Goal: Information Seeking & Learning: Learn about a topic

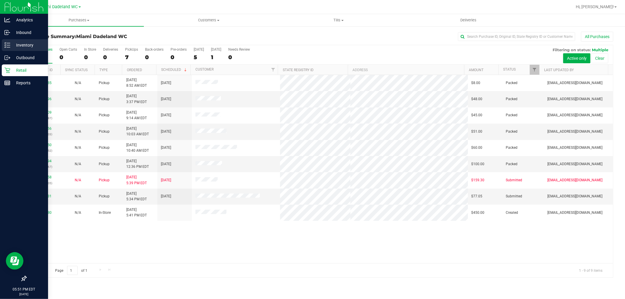
click at [23, 43] on p "Inventory" at bounding box center [27, 45] width 35 height 7
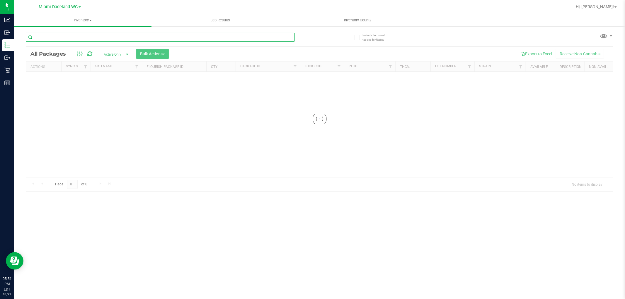
click at [124, 39] on div "Inventory All packages All inventory Waste log Create inventory Lab Results Inv…" at bounding box center [319, 156] width 611 height 285
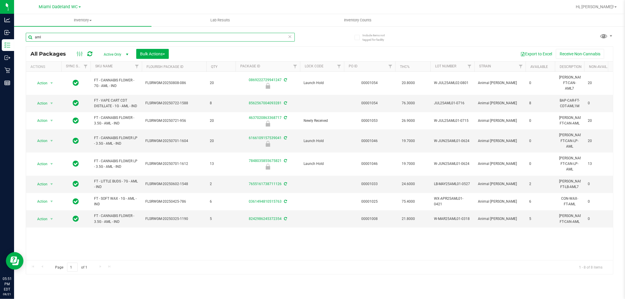
click at [140, 37] on input "aml" at bounding box center [160, 37] width 269 height 9
type input "a"
type input "wna"
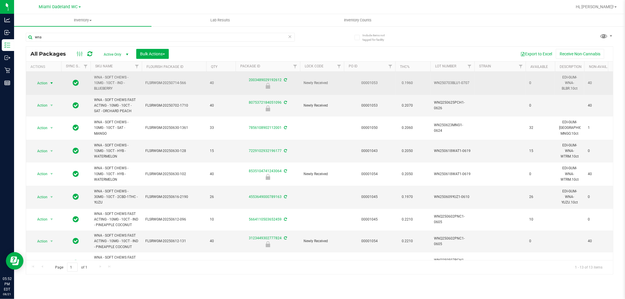
click at [47, 83] on span "Action" at bounding box center [40, 83] width 16 height 8
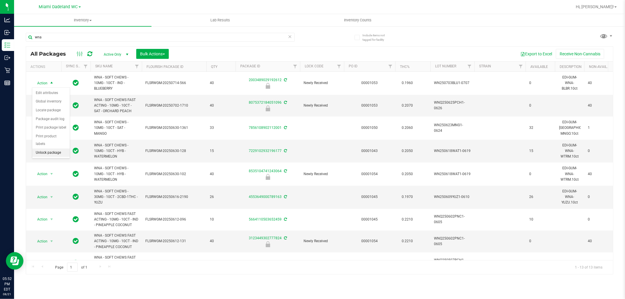
click at [61, 153] on li "Unlock package" at bounding box center [50, 152] width 37 height 9
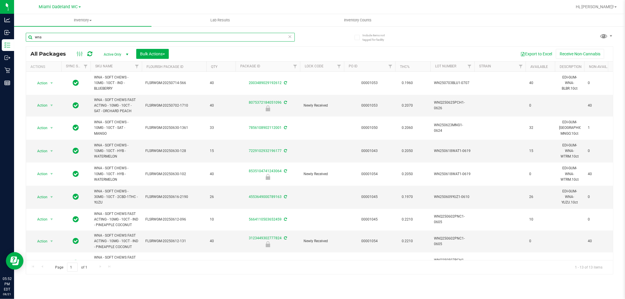
click at [189, 37] on input "wna" at bounding box center [160, 37] width 269 height 9
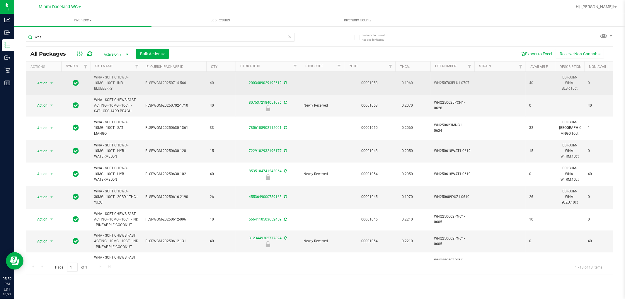
click at [103, 84] on span "WNA - SOFT CHEWS - 10MG - 10CT - IND - BLUEBERRY" at bounding box center [116, 83] width 44 height 17
copy tr "WNA - SOFT CHEWS - 10MG - 10CT - IND - BLUEBERRY"
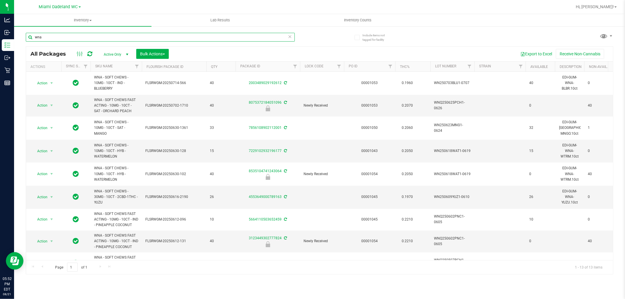
click at [123, 39] on input "wna" at bounding box center [160, 37] width 269 height 9
paste input "WNA - SOFT CHEWS - 10MG - 10CT - IND - BLUEBERRY"
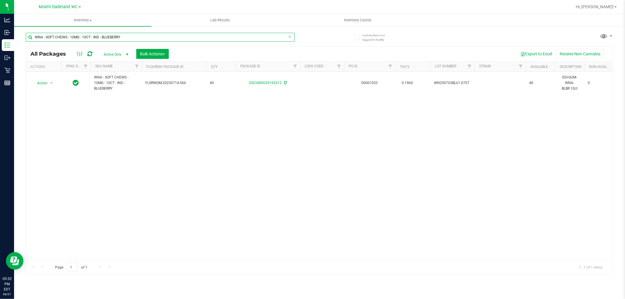
type input "WNA - SOFT CHEWS - 10MG - 10CT - IND - BLUEBERRY"
click at [122, 37] on input "WNA - SOFT CHEWS - 10MG - 10CT - IND - BLUEBERRY" at bounding box center [160, 37] width 269 height 9
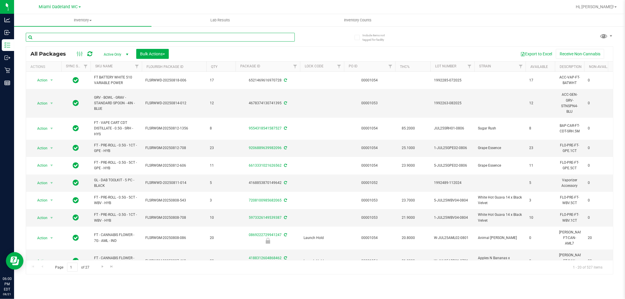
click at [86, 36] on input "text" at bounding box center [160, 37] width 269 height 9
click at [104, 66] on link "SKU Name" at bounding box center [104, 66] width 18 height 4
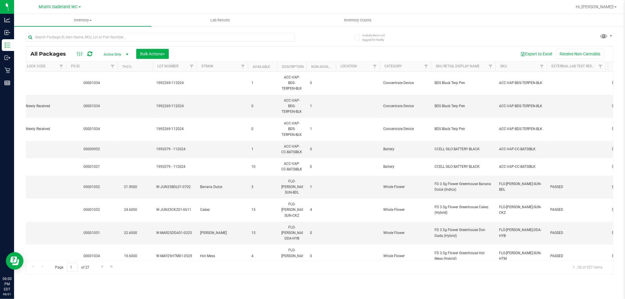
scroll to position [0, 284]
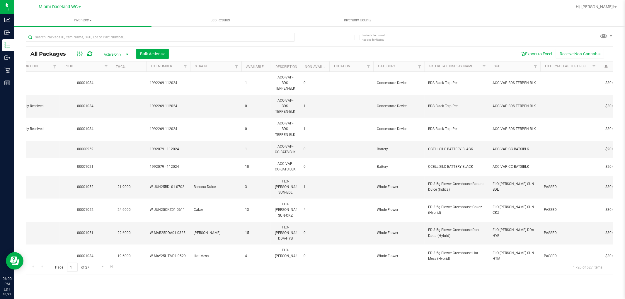
click at [498, 69] on th "SKU" at bounding box center [514, 67] width 51 height 10
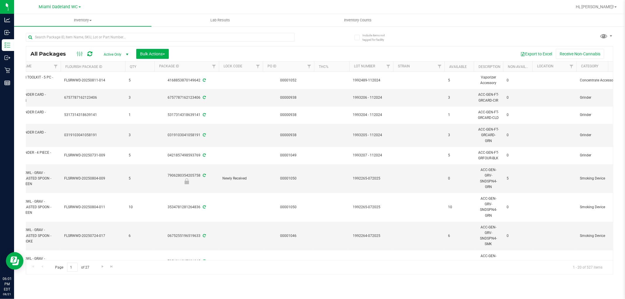
scroll to position [0, 0]
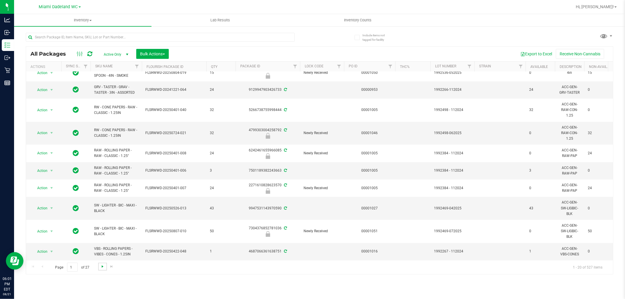
click at [104, 267] on span "Go to the next page" at bounding box center [102, 266] width 5 height 5
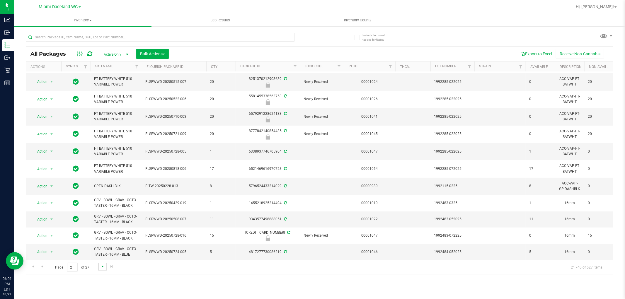
click at [100, 267] on span "Go to the next page" at bounding box center [102, 266] width 5 height 5
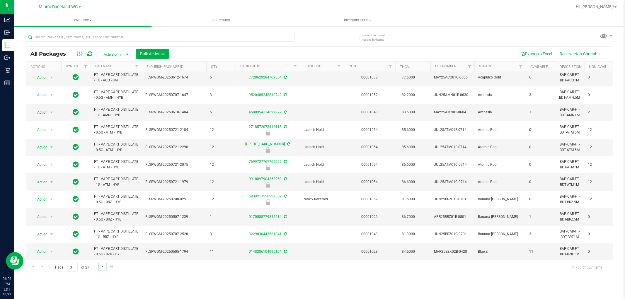
click at [100, 268] on span "Go to the next page" at bounding box center [102, 266] width 5 height 5
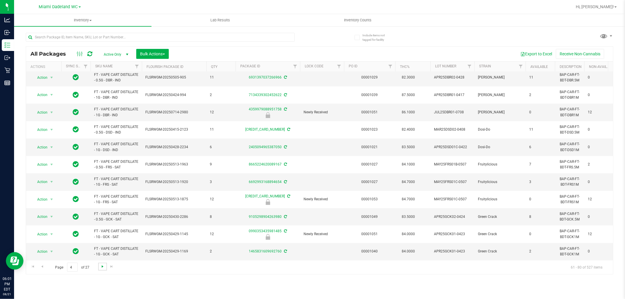
click at [103, 267] on span "Go to the next page" at bounding box center [102, 266] width 5 height 5
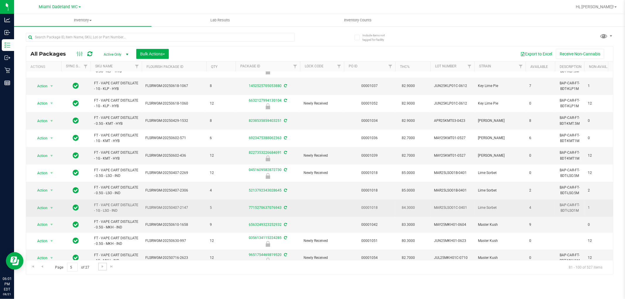
scroll to position [162, 0]
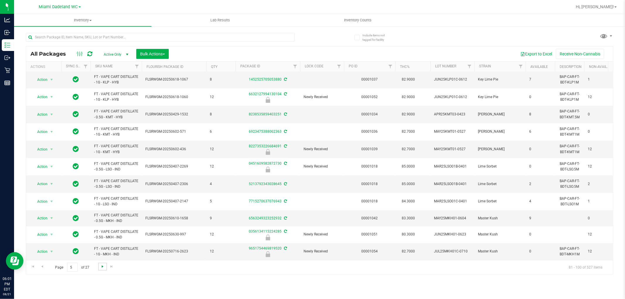
click at [101, 267] on span "Go to the next page" at bounding box center [102, 266] width 5 height 5
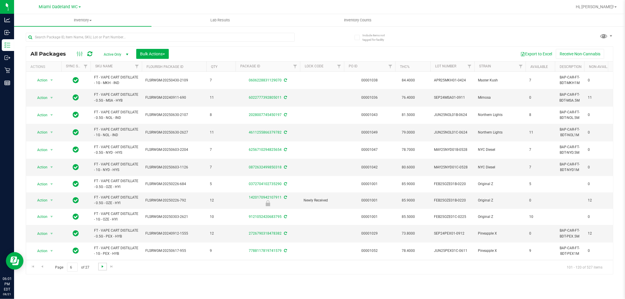
click at [103, 265] on span "Go to the next page" at bounding box center [102, 266] width 5 height 5
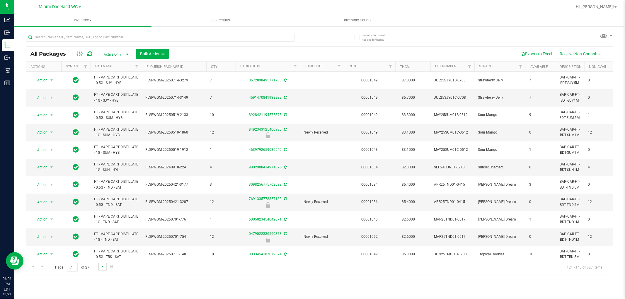
click at [102, 266] on span "Go to the next page" at bounding box center [102, 266] width 5 height 5
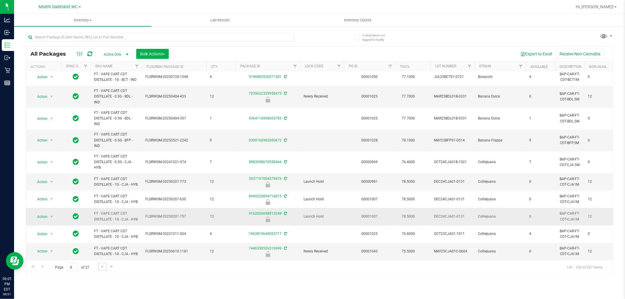
scroll to position [195, 0]
click at [102, 268] on span "Go to the next page" at bounding box center [102, 266] width 5 height 5
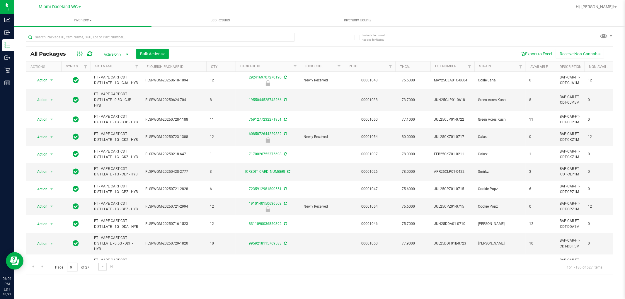
click at [102, 267] on span "Go to the next page" at bounding box center [102, 266] width 5 height 5
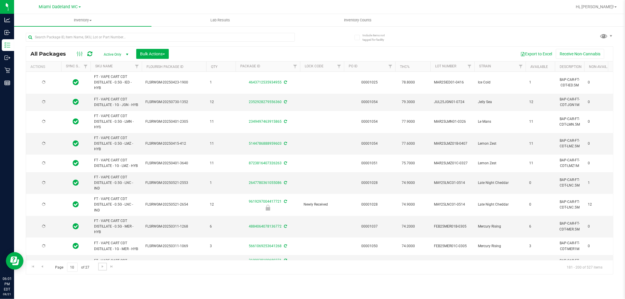
click at [102, 267] on span "Go to the next page" at bounding box center [102, 266] width 5 height 5
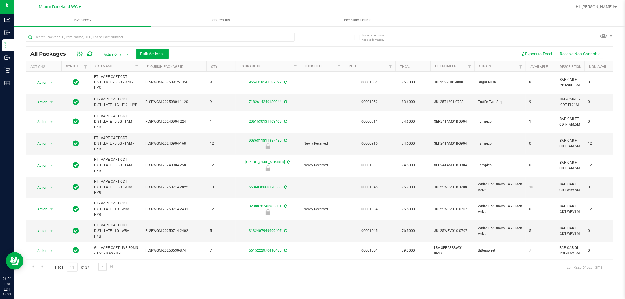
click at [102, 267] on span "Go to the next page" at bounding box center [102, 266] width 5 height 5
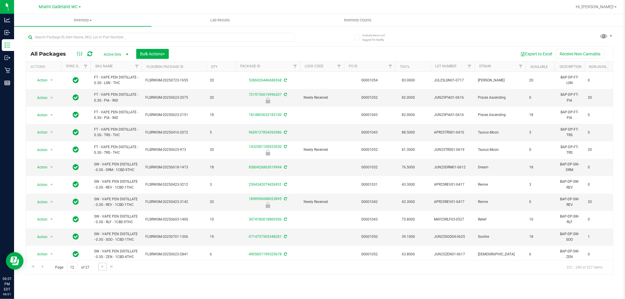
click at [102, 267] on span "Go to the next page" at bounding box center [102, 266] width 5 height 5
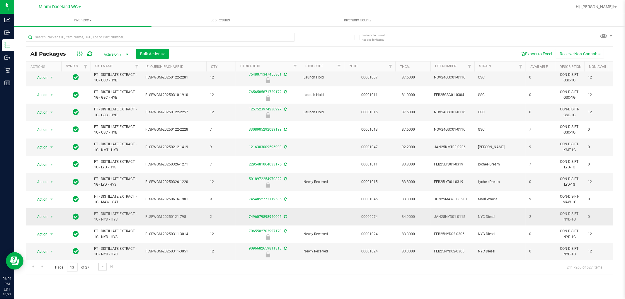
scroll to position [165, 0]
click at [43, 266] on span "Go to the previous page" at bounding box center [42, 266] width 5 height 5
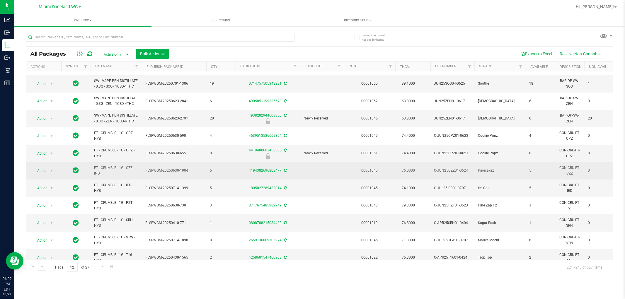
scroll to position [165, 0]
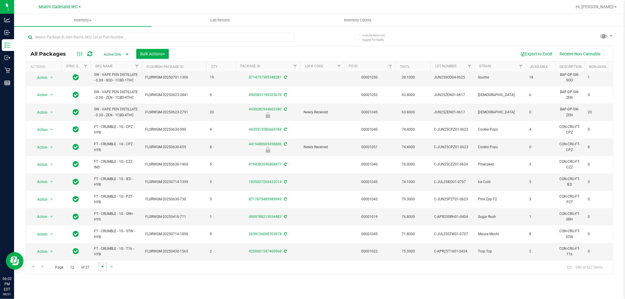
click at [103, 265] on span "Go to the next page" at bounding box center [102, 266] width 5 height 5
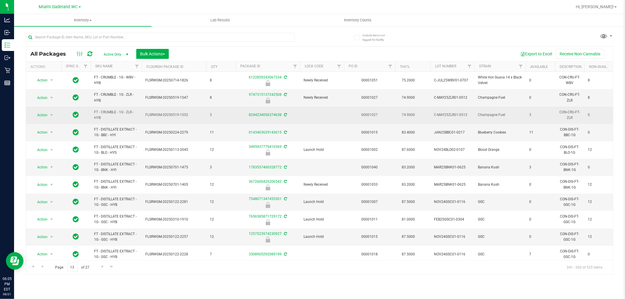
click at [229, 122] on td "3" at bounding box center [220, 115] width 29 height 17
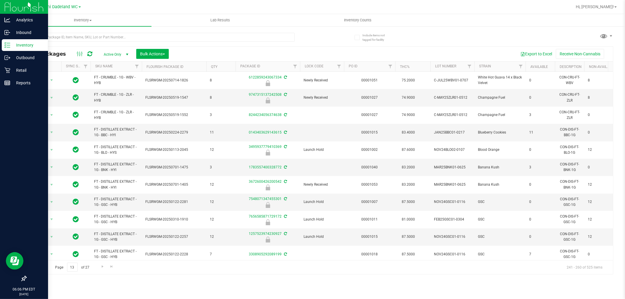
click at [5, 182] on div at bounding box center [24, 181] width 48 height 183
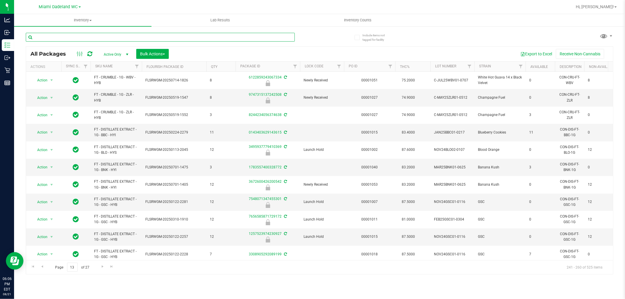
click at [217, 36] on input "text" at bounding box center [160, 37] width 269 height 9
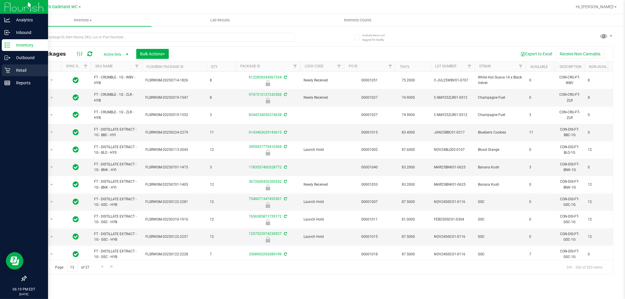
click at [4, 73] on div "Retail" at bounding box center [25, 70] width 46 height 12
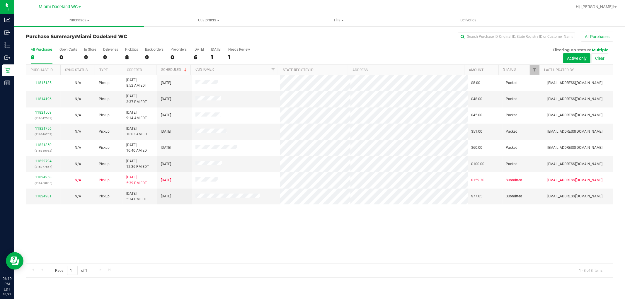
click at [362, 40] on div "All Purchases" at bounding box center [417, 37] width 392 height 10
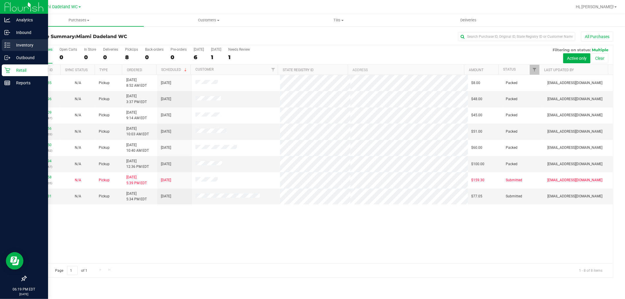
click at [13, 47] on p "Inventory" at bounding box center [27, 45] width 35 height 7
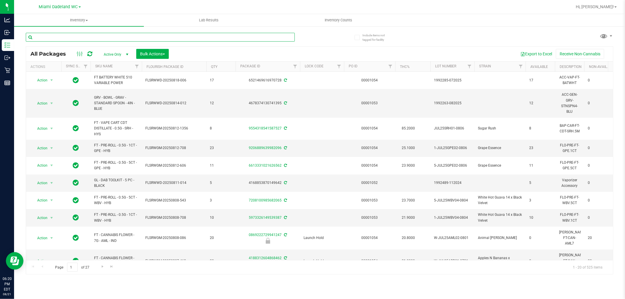
click at [97, 35] on input "text" at bounding box center [160, 37] width 269 height 9
click at [158, 36] on input "text" at bounding box center [160, 37] width 269 height 9
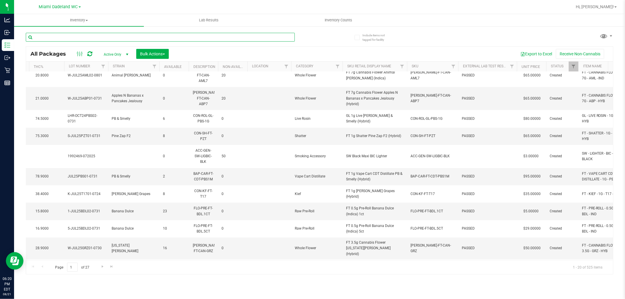
scroll to position [163, 374]
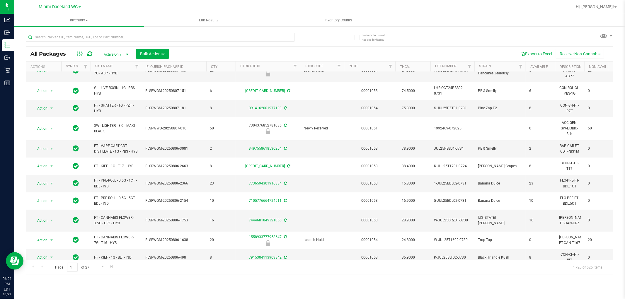
click at [113, 53] on span "Active Only" at bounding box center [115, 54] width 32 height 8
click at [180, 52] on div "Export to Excel Receive Non-Cannabis" at bounding box center [390, 54] width 435 height 10
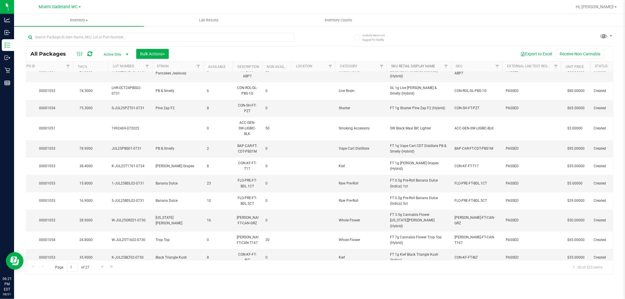
click at [423, 66] on link "Sku Retail Display Name" at bounding box center [413, 66] width 44 height 4
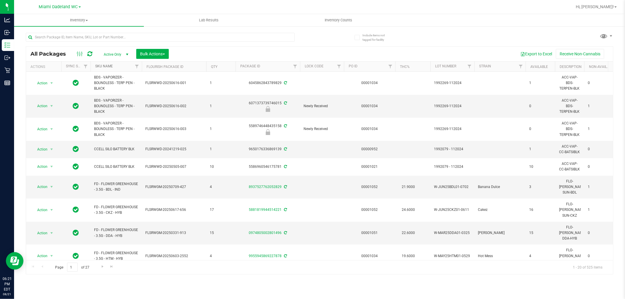
click at [107, 67] on link "SKU Name" at bounding box center [104, 66] width 18 height 4
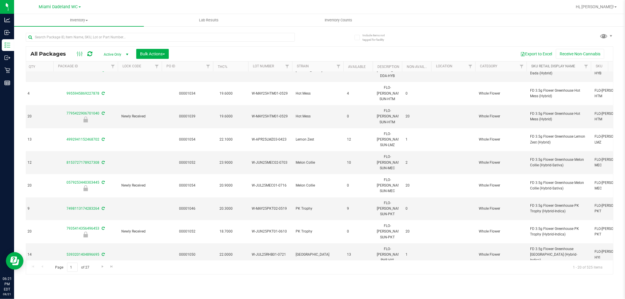
click at [558, 65] on link "Sku Retail Display Name" at bounding box center [553, 66] width 44 height 4
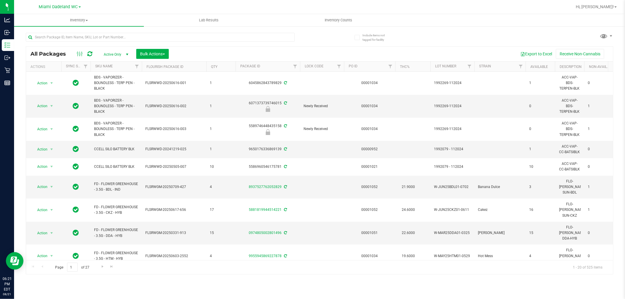
click at [501, 22] on ul "Inventory All packages All inventory Waste log Create inventory Lab Results Inv…" at bounding box center [326, 20] width 625 height 13
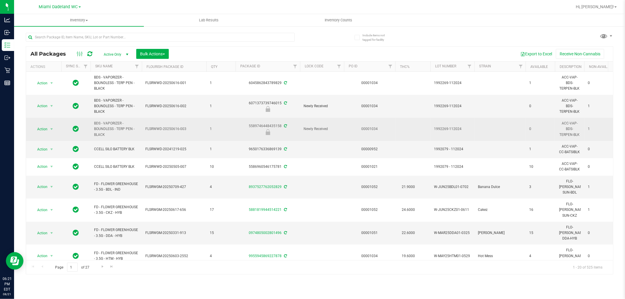
click at [419, 137] on td at bounding box center [412, 129] width 35 height 23
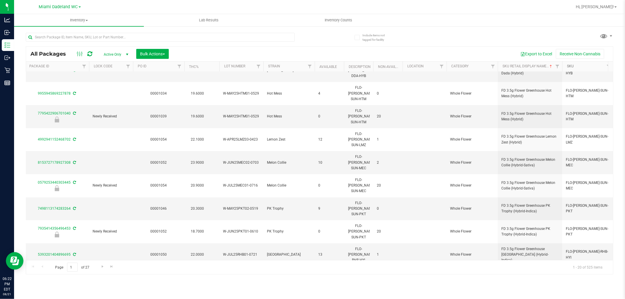
click at [571, 66] on link "SKU" at bounding box center [570, 66] width 7 height 4
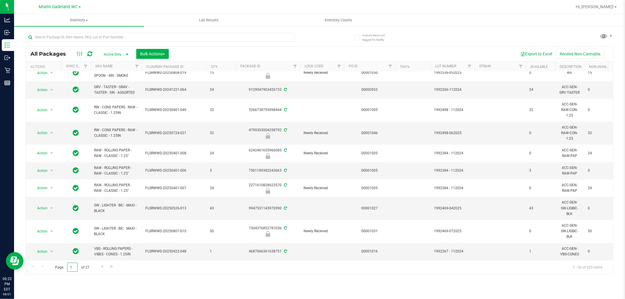
click at [75, 267] on input "1" at bounding box center [72, 267] width 11 height 9
type input "11"
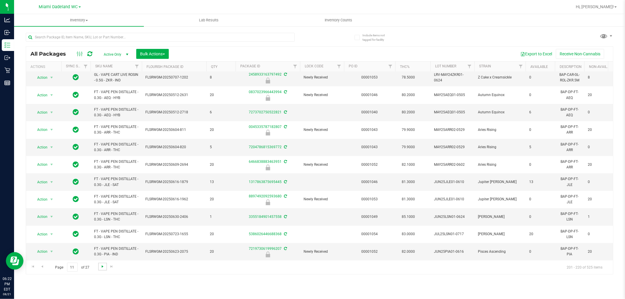
click at [100, 267] on span "Go to the next page" at bounding box center [102, 266] width 5 height 5
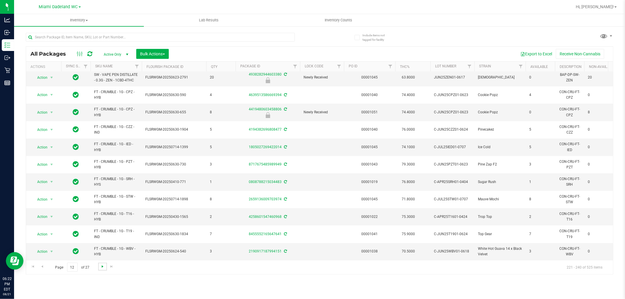
click at [101, 264] on span "Go to the next page" at bounding box center [102, 266] width 5 height 5
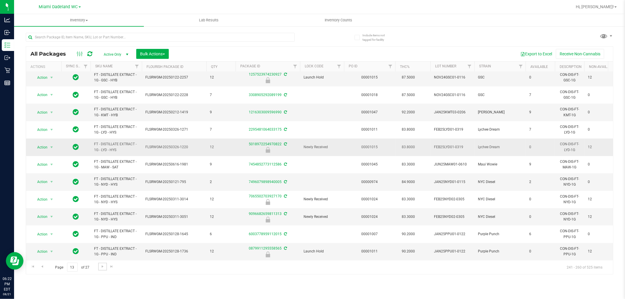
scroll to position [165, 0]
click at [103, 267] on span "Go to the next page" at bounding box center [102, 266] width 5 height 5
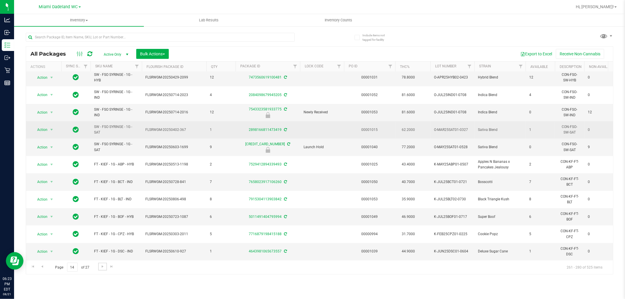
scroll to position [187, 0]
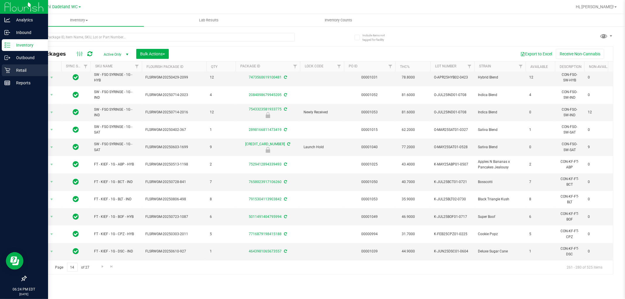
click at [4, 68] on icon at bounding box center [7, 70] width 6 height 6
